Goal: Task Accomplishment & Management: Use online tool/utility

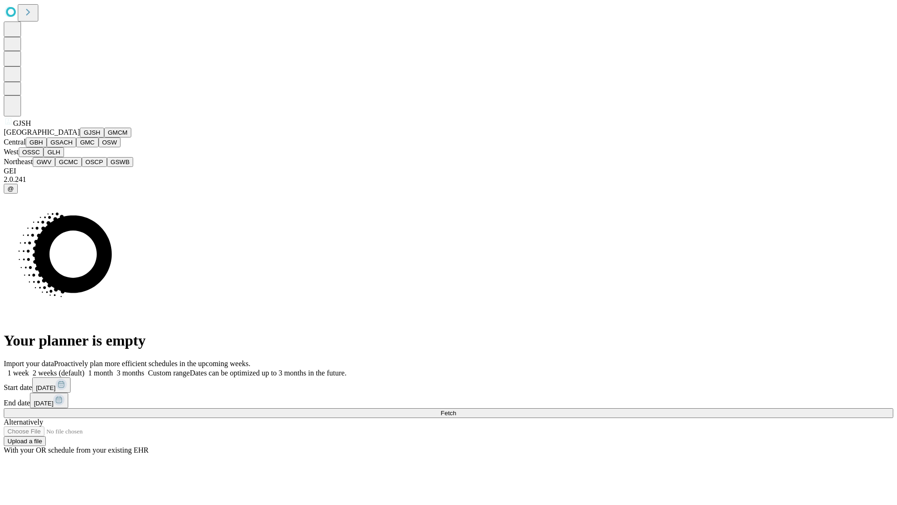
click at [80, 137] on button "GJSH" at bounding box center [92, 133] width 24 height 10
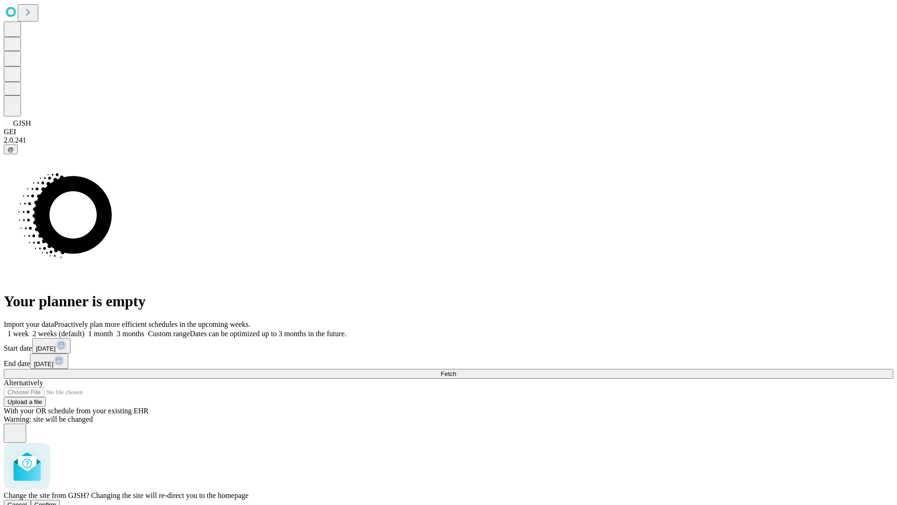
click at [57, 501] on span "Confirm" at bounding box center [46, 504] width 22 height 7
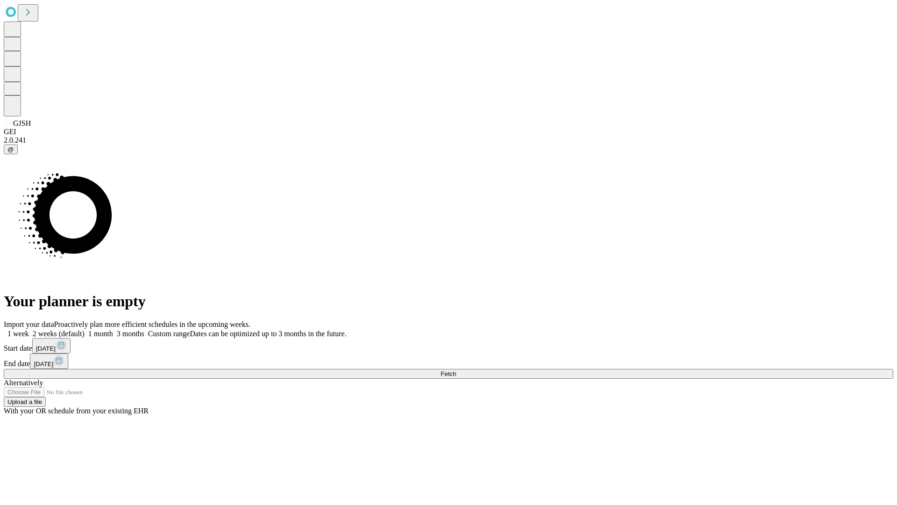
click at [113, 330] on label "1 month" at bounding box center [99, 334] width 29 height 8
click at [456, 370] on span "Fetch" at bounding box center [448, 373] width 15 height 7
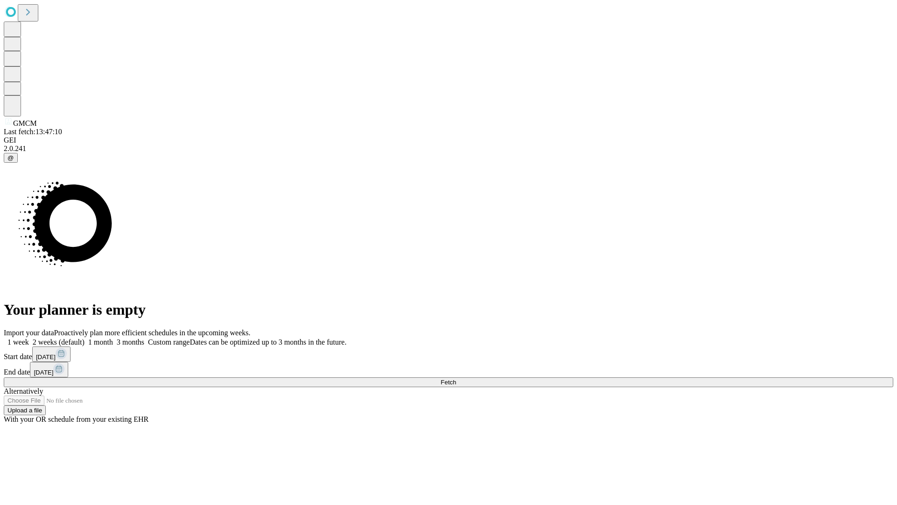
click at [113, 338] on label "1 month" at bounding box center [99, 342] width 29 height 8
click at [456, 379] on span "Fetch" at bounding box center [448, 382] width 15 height 7
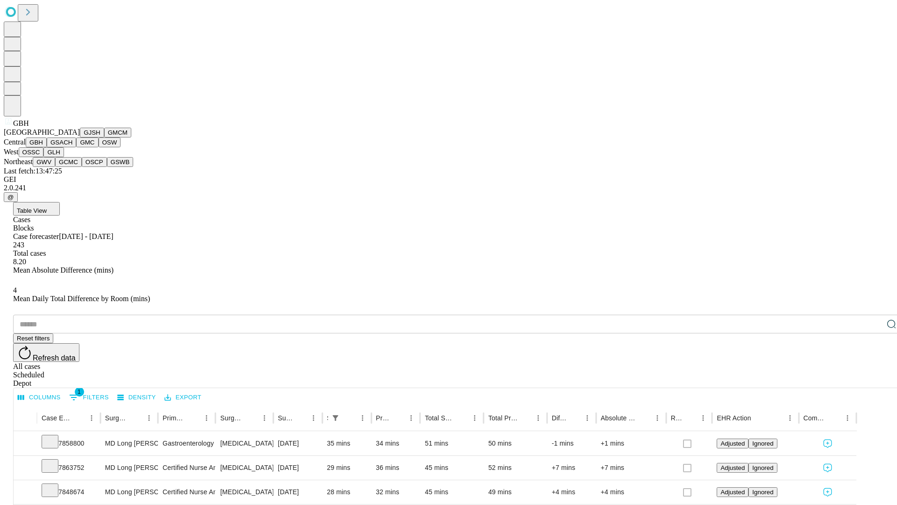
click at [72, 147] on button "GSACH" at bounding box center [61, 142] width 29 height 10
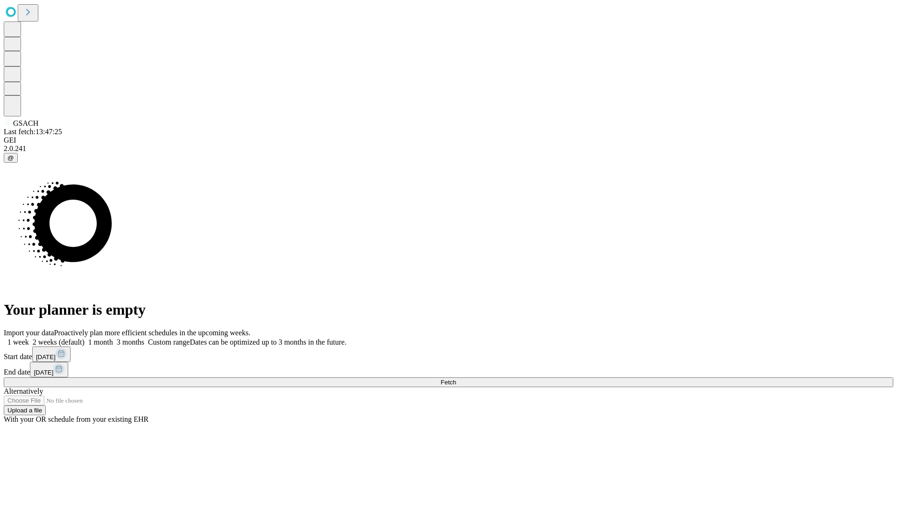
click at [113, 338] on label "1 month" at bounding box center [99, 342] width 29 height 8
click at [456, 379] on span "Fetch" at bounding box center [448, 382] width 15 height 7
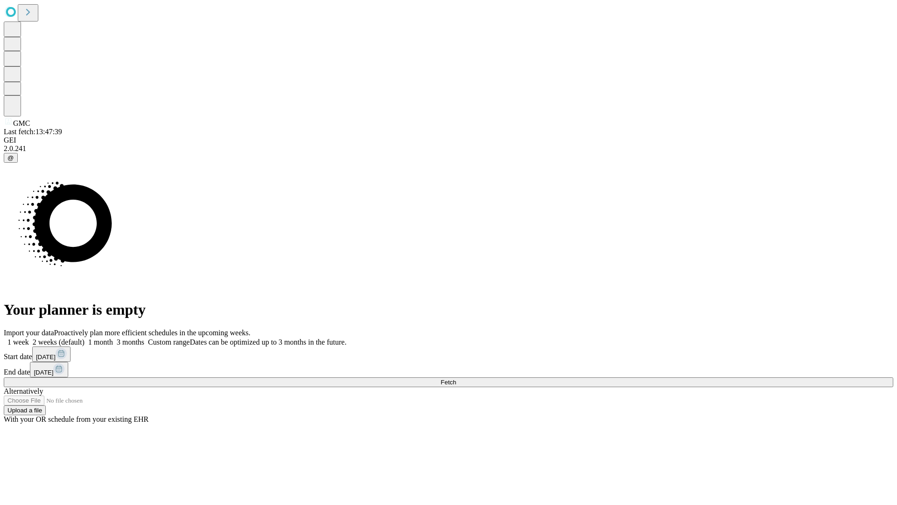
click at [456, 379] on span "Fetch" at bounding box center [448, 382] width 15 height 7
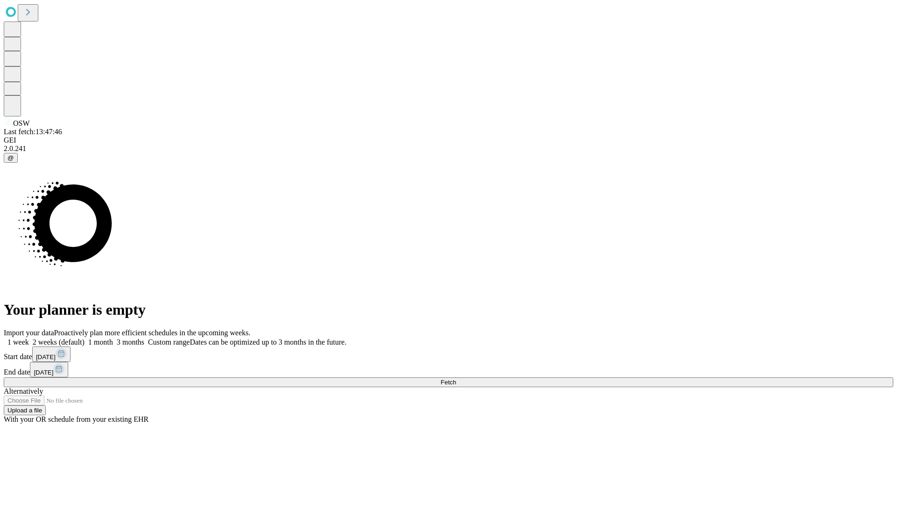
click at [113, 338] on label "1 month" at bounding box center [99, 342] width 29 height 8
click at [456, 379] on span "Fetch" at bounding box center [448, 382] width 15 height 7
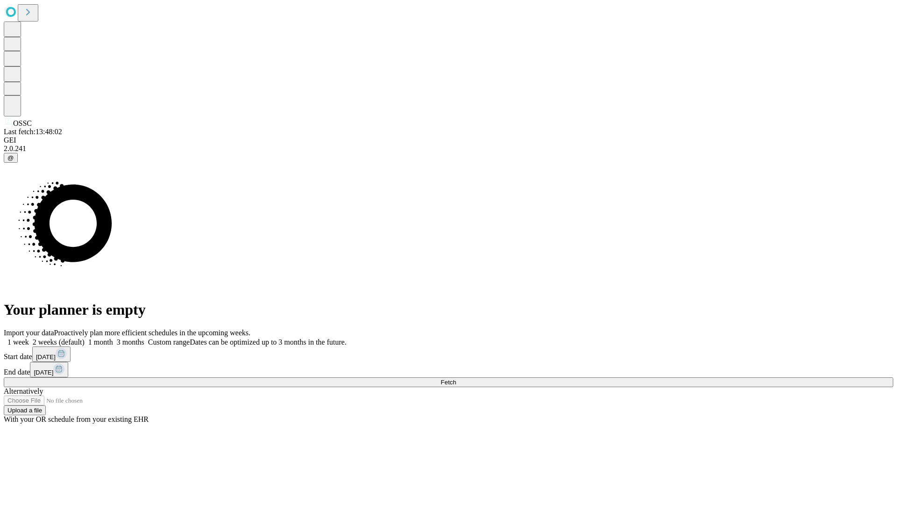
click at [456, 379] on span "Fetch" at bounding box center [448, 382] width 15 height 7
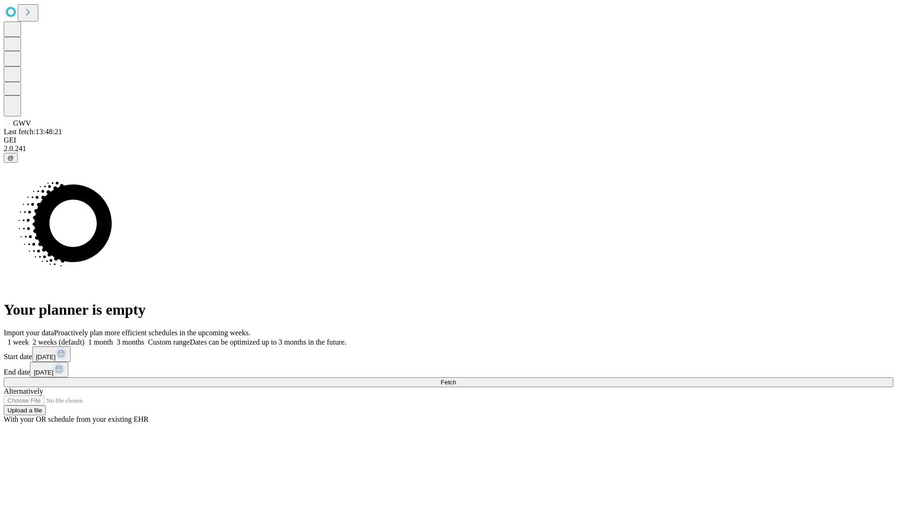
click at [456, 379] on span "Fetch" at bounding box center [448, 382] width 15 height 7
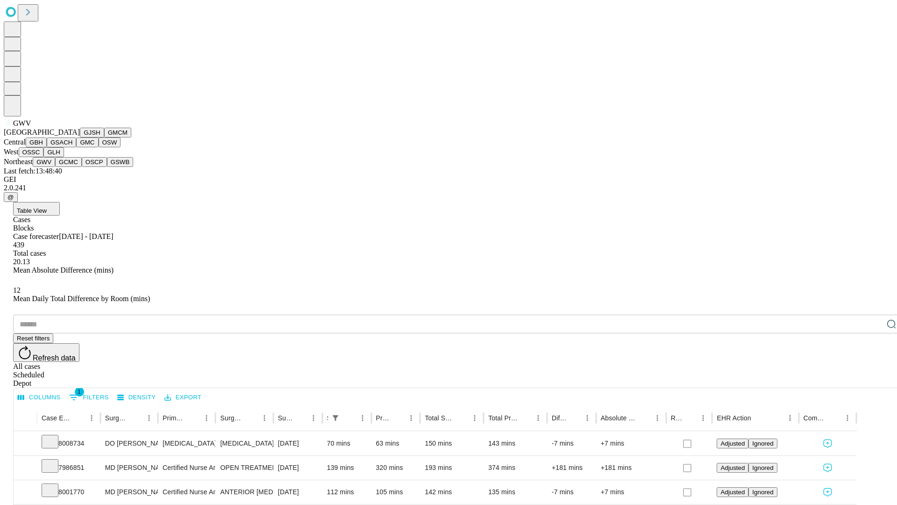
click at [72, 167] on button "GCMC" at bounding box center [68, 162] width 27 height 10
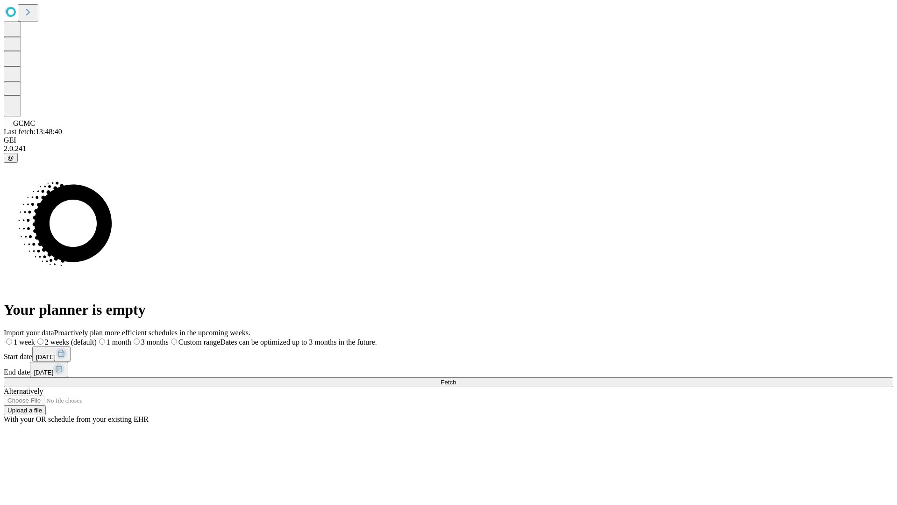
click at [131, 338] on label "1 month" at bounding box center [114, 342] width 35 height 8
click at [456, 379] on span "Fetch" at bounding box center [448, 382] width 15 height 7
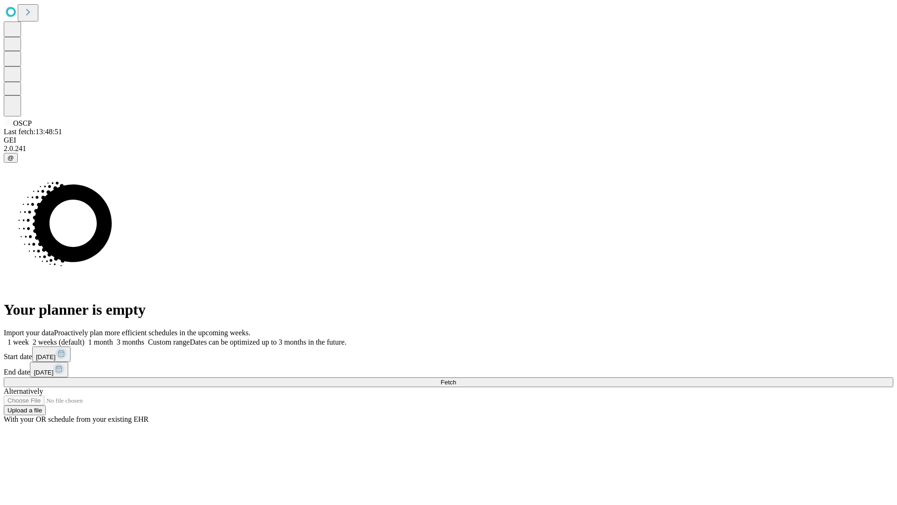
click at [113, 338] on label "1 month" at bounding box center [99, 342] width 29 height 8
click at [456, 379] on span "Fetch" at bounding box center [448, 382] width 15 height 7
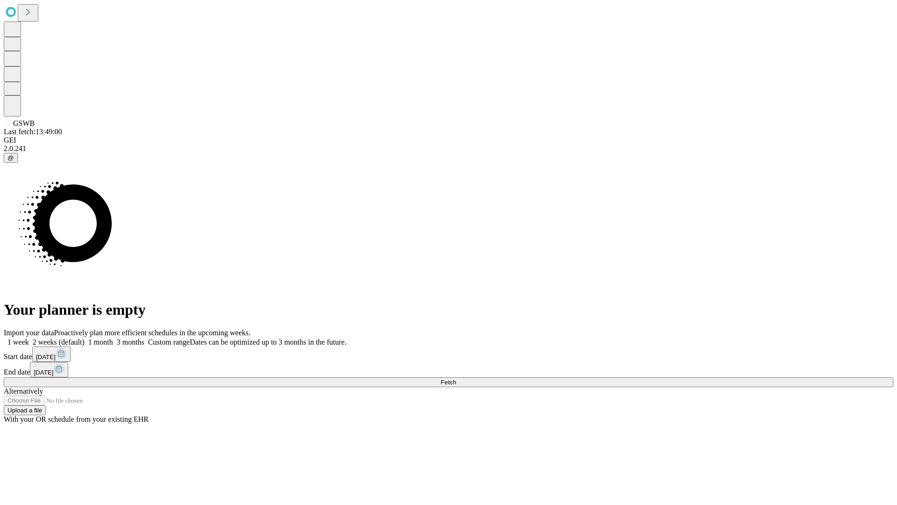
click at [113, 338] on label "1 month" at bounding box center [99, 342] width 29 height 8
click at [456, 379] on span "Fetch" at bounding box center [448, 382] width 15 height 7
